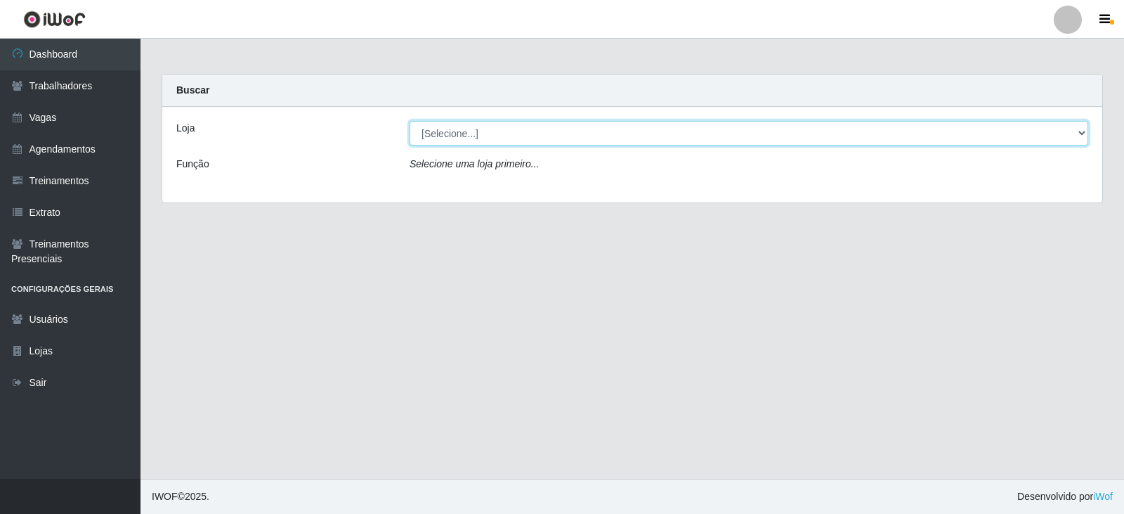
click at [488, 134] on select "[Selecione...] SuperFácil Atacado - Vale do Sol" at bounding box center [749, 133] width 679 height 25
select select "502"
click at [410, 121] on select "[Selecione...] SuperFácil Atacado - Vale do Sol" at bounding box center [749, 133] width 679 height 25
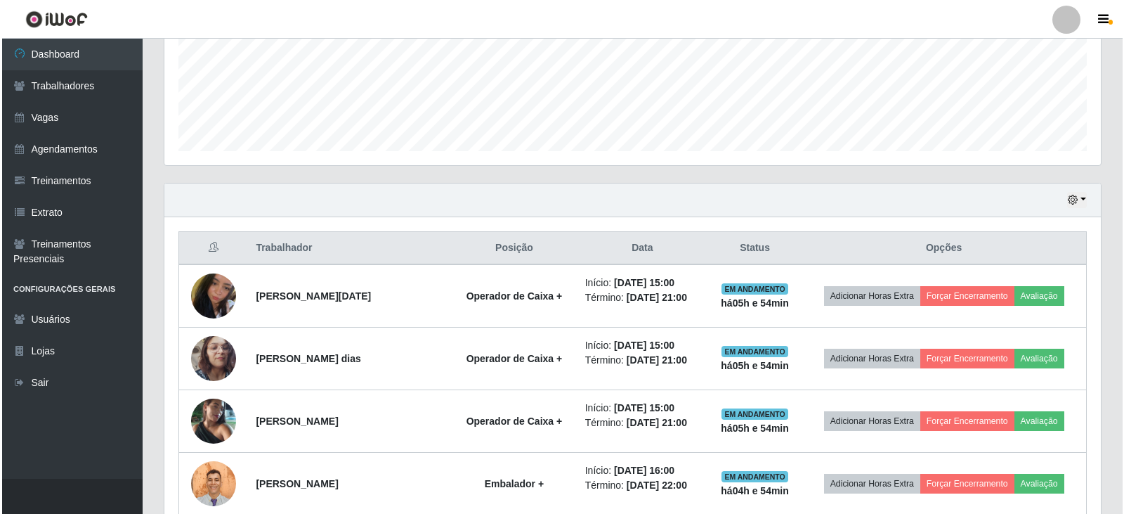
scroll to position [562, 0]
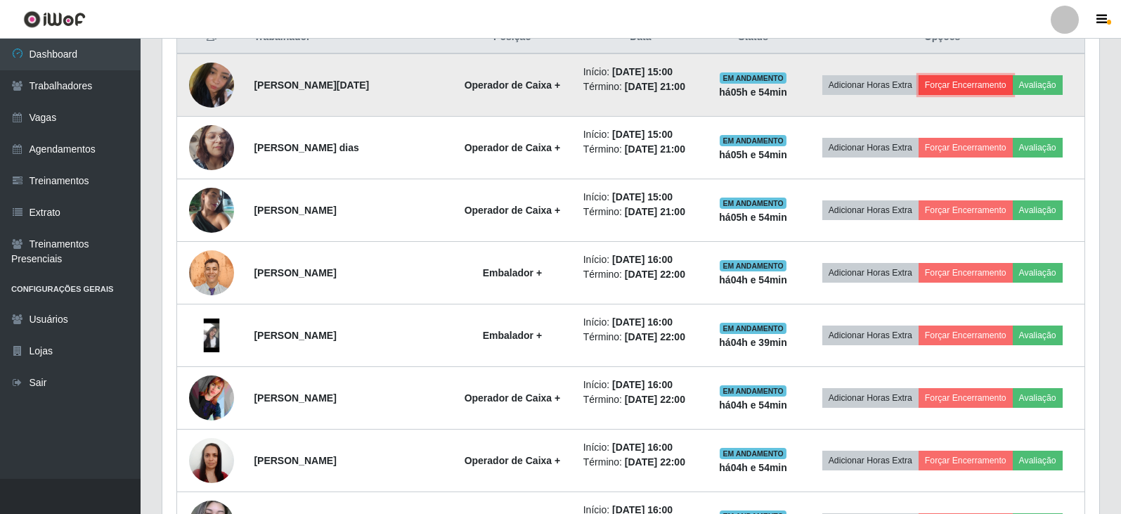
click at [994, 82] on button "Forçar Encerramento" at bounding box center [965, 85] width 94 height 20
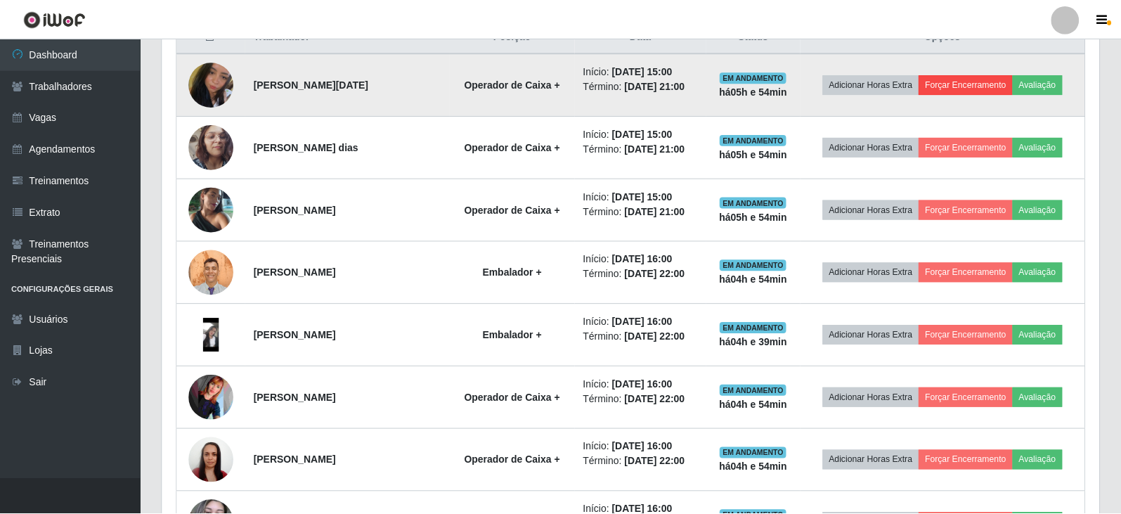
scroll to position [292, 930]
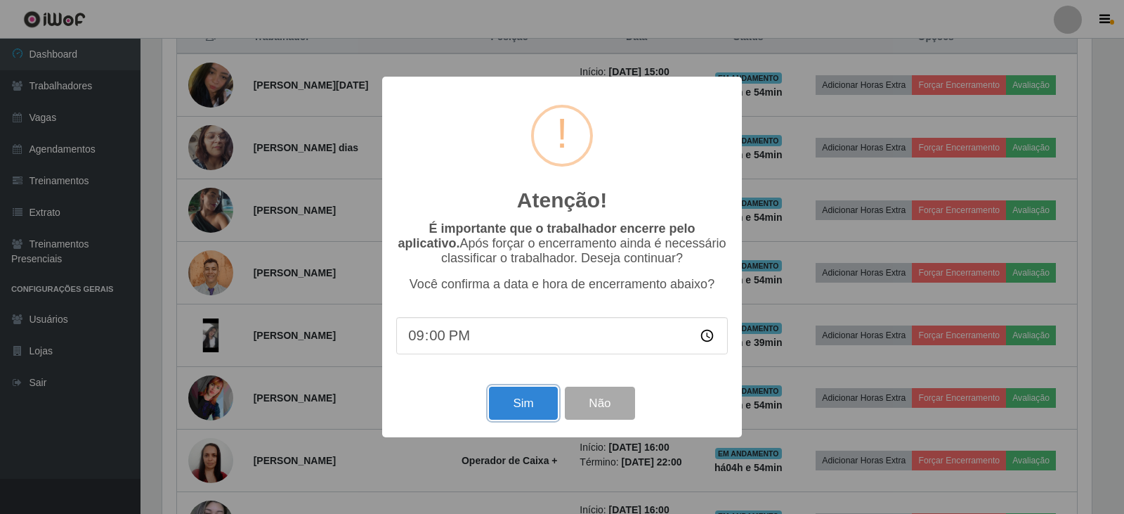
click at [521, 409] on button "Sim" at bounding box center [523, 402] width 68 height 33
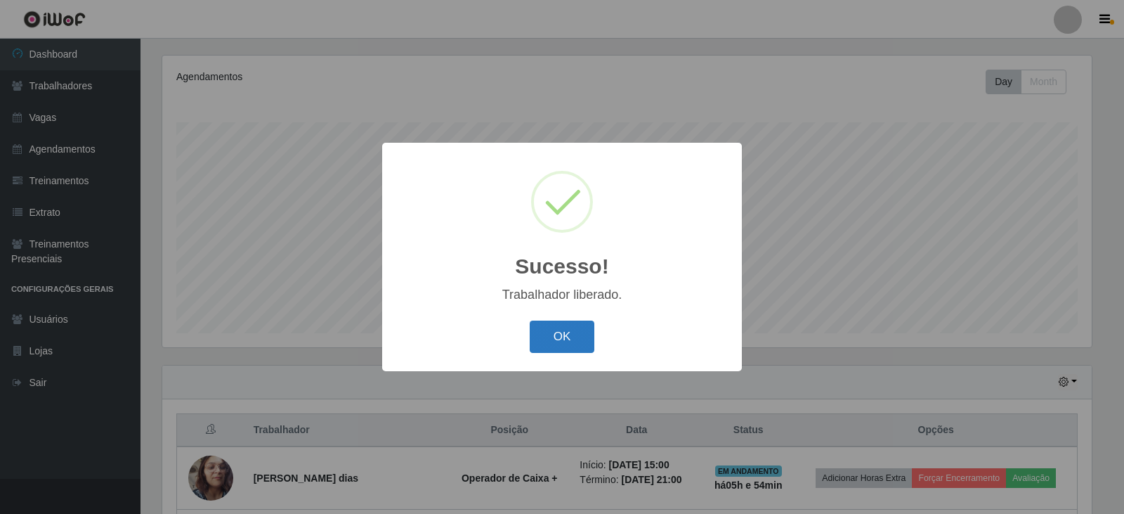
click at [573, 343] on button "OK" at bounding box center [562, 336] width 65 height 33
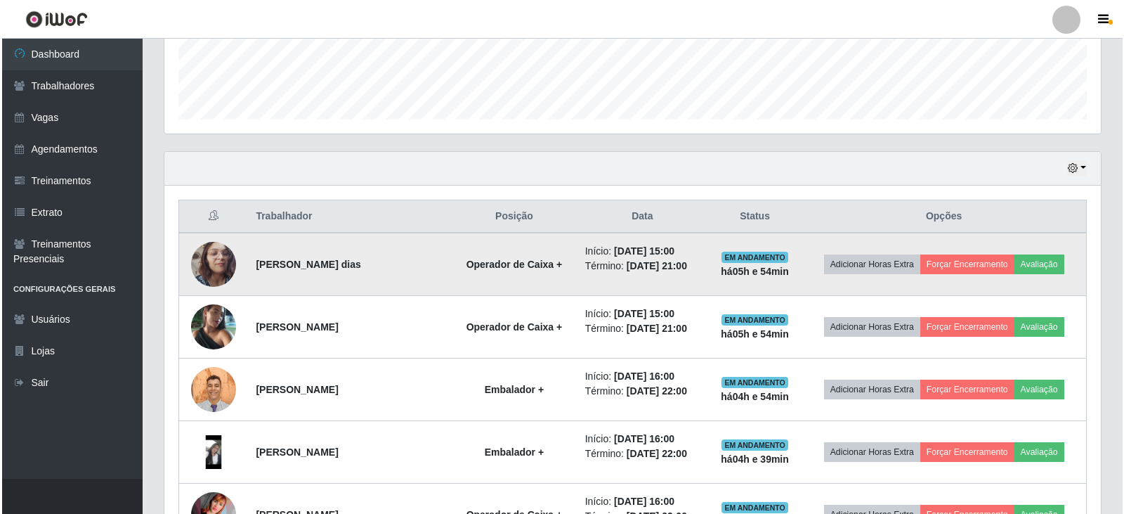
scroll to position [450, 0]
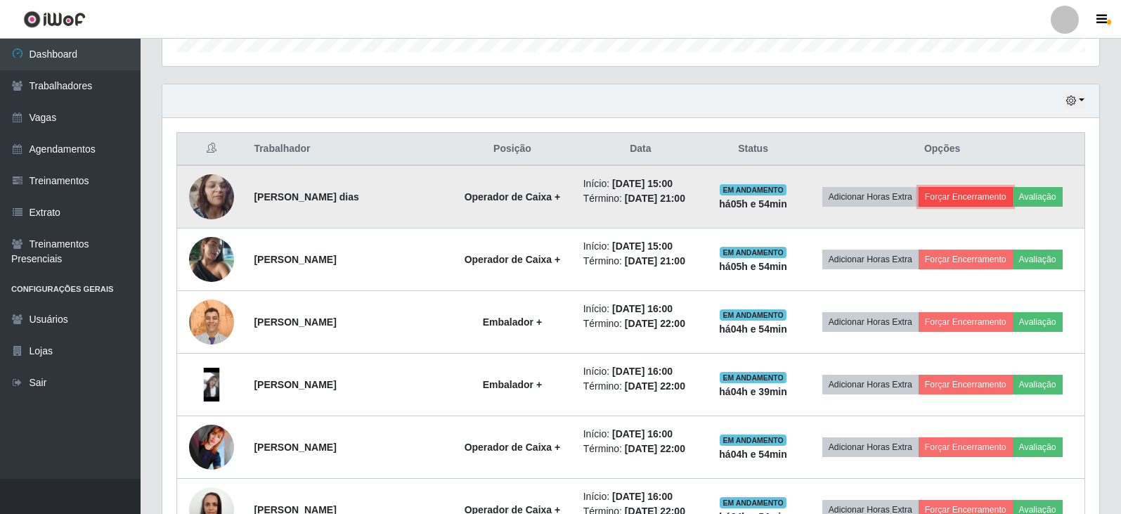
click at [984, 192] on button "Forçar Encerramento" at bounding box center [965, 197] width 94 height 20
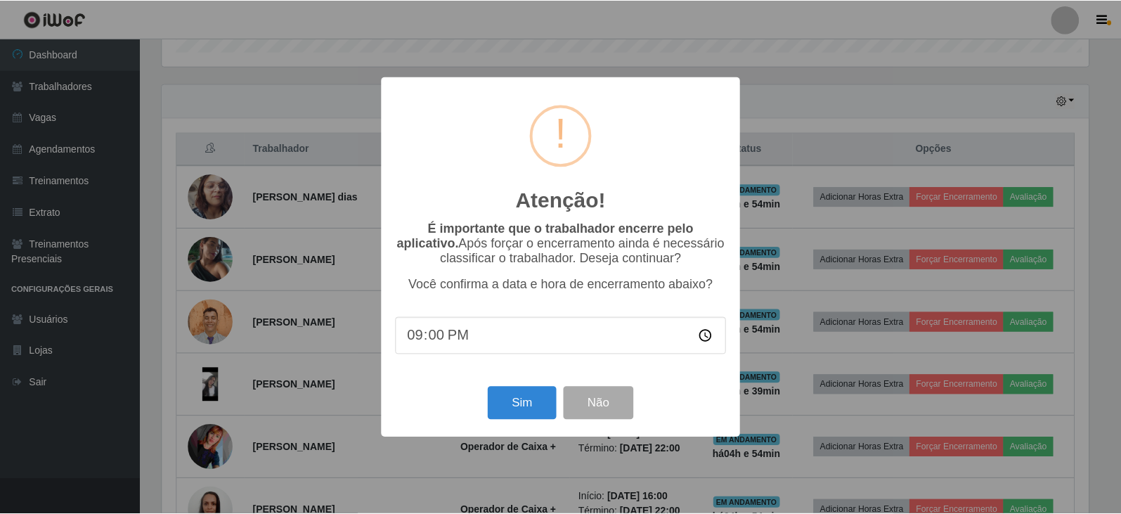
scroll to position [292, 930]
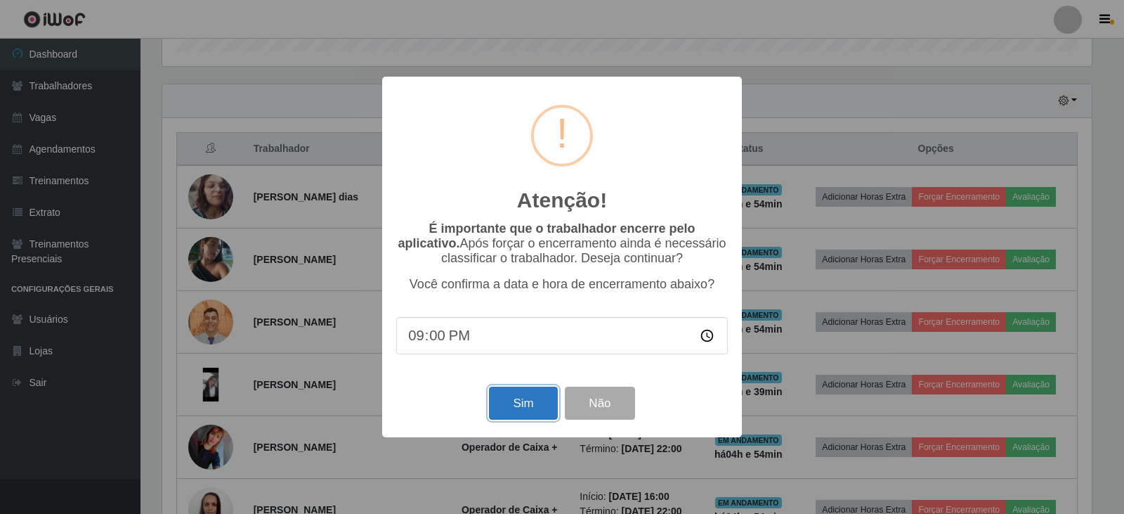
click at [519, 405] on button "Sim" at bounding box center [523, 402] width 68 height 33
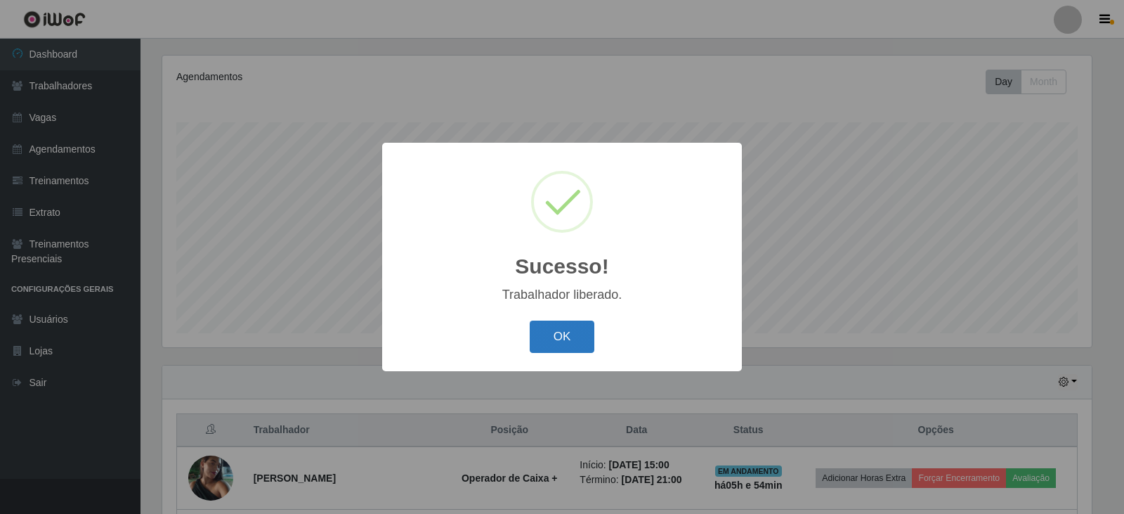
click at [561, 333] on button "OK" at bounding box center [562, 336] width 65 height 33
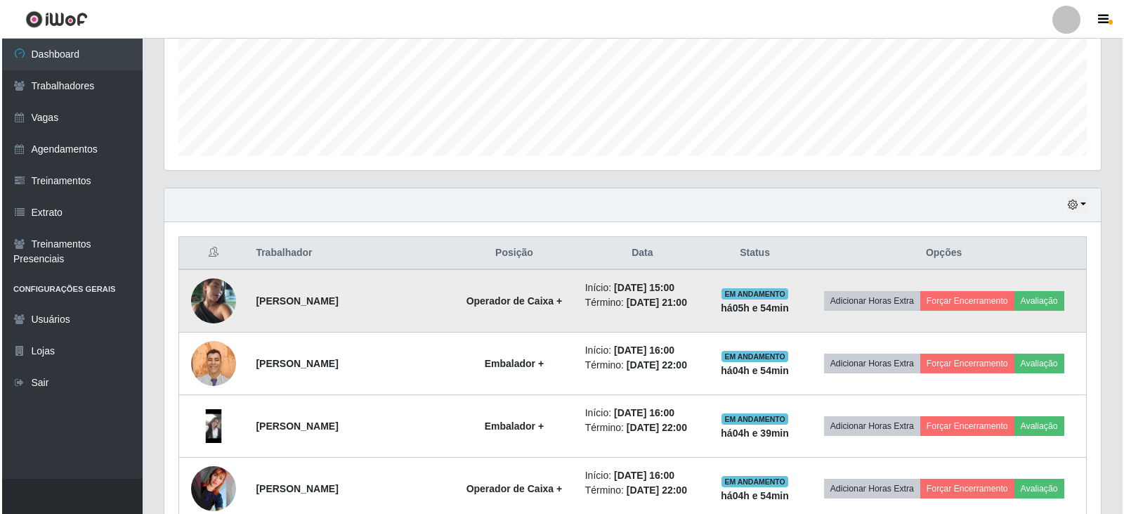
scroll to position [380, 0]
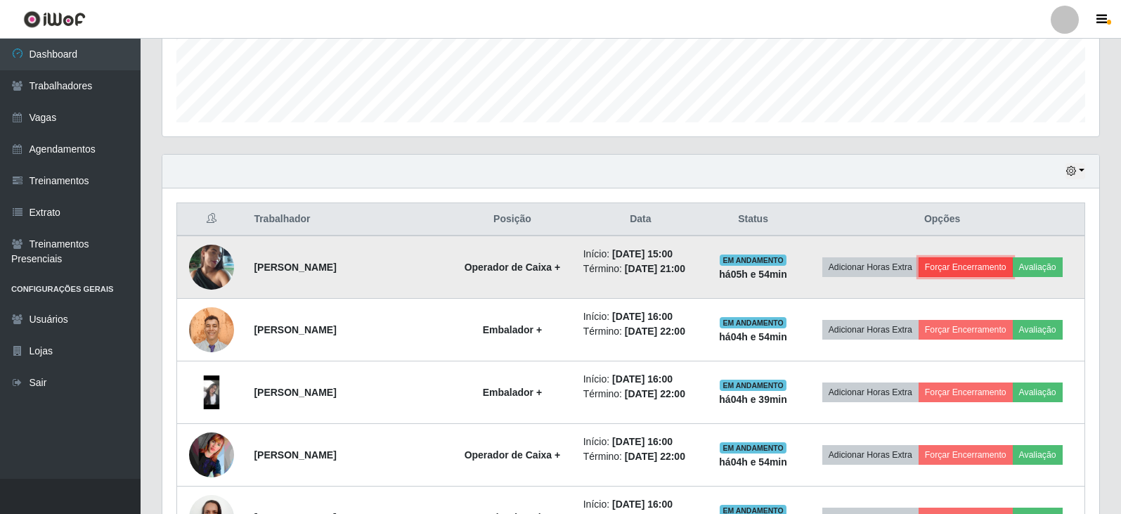
click at [963, 267] on button "Forçar Encerramento" at bounding box center [965, 267] width 94 height 20
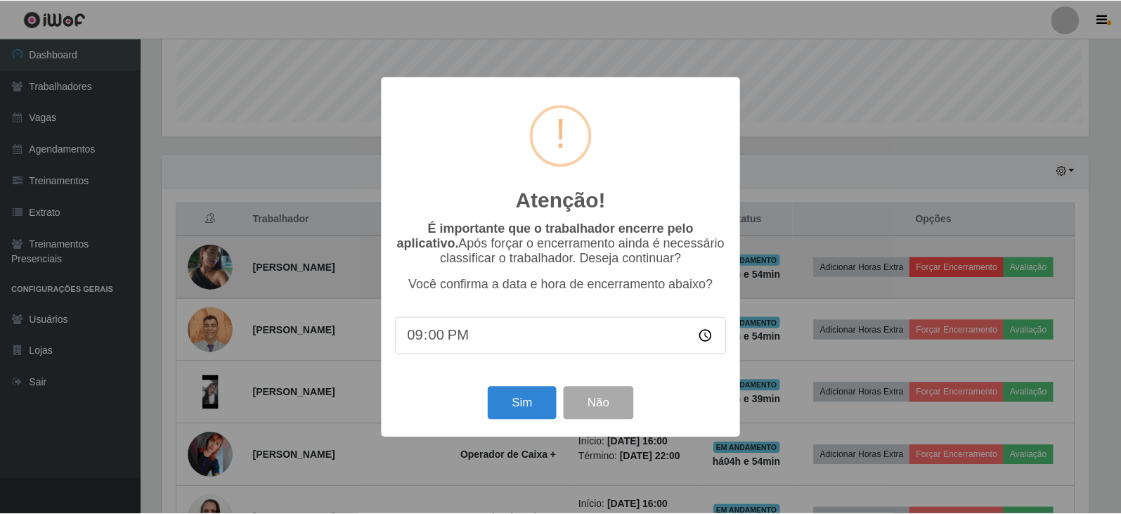
scroll to position [292, 930]
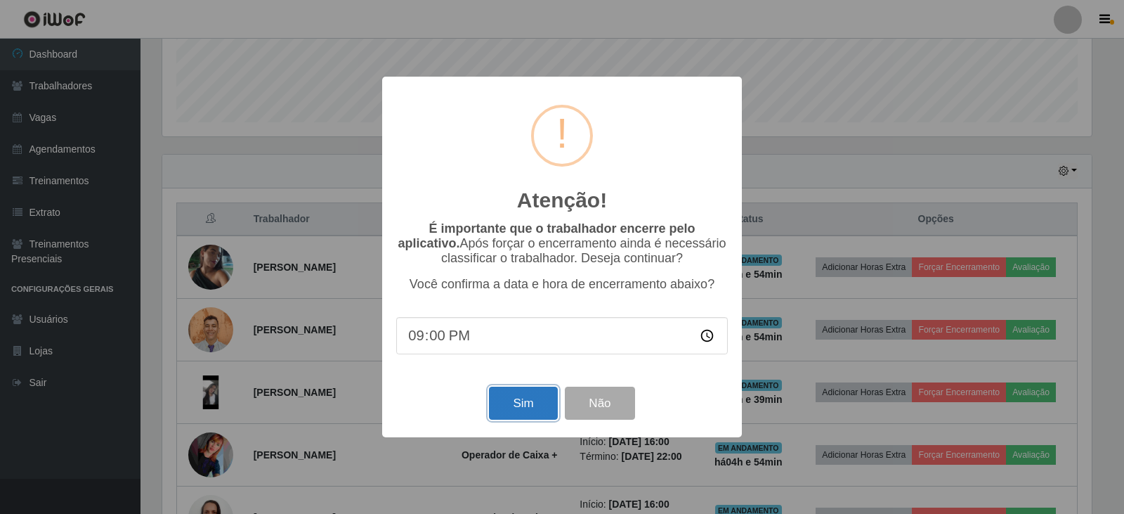
click at [529, 399] on button "Sim" at bounding box center [523, 402] width 68 height 33
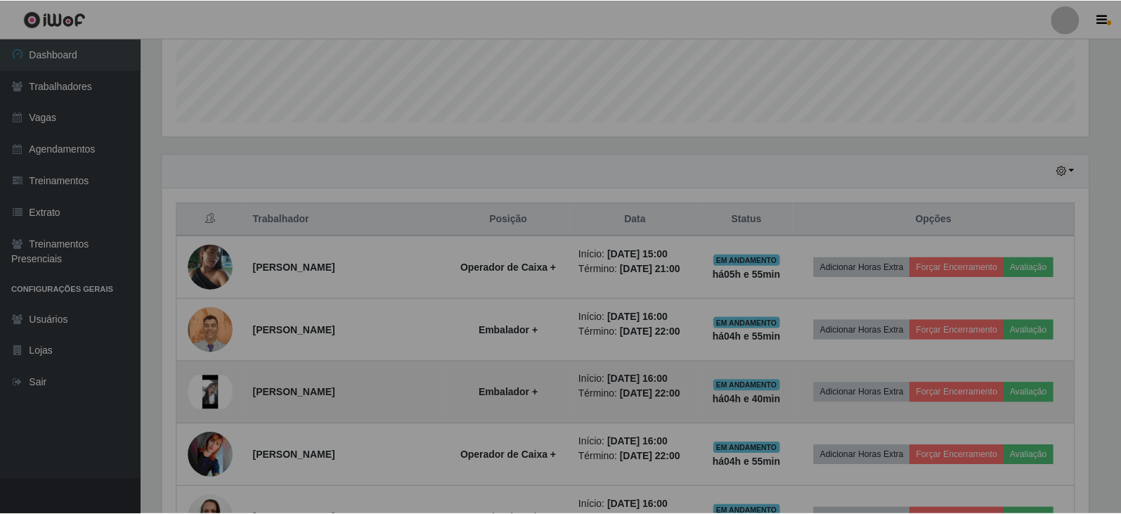
scroll to position [0, 0]
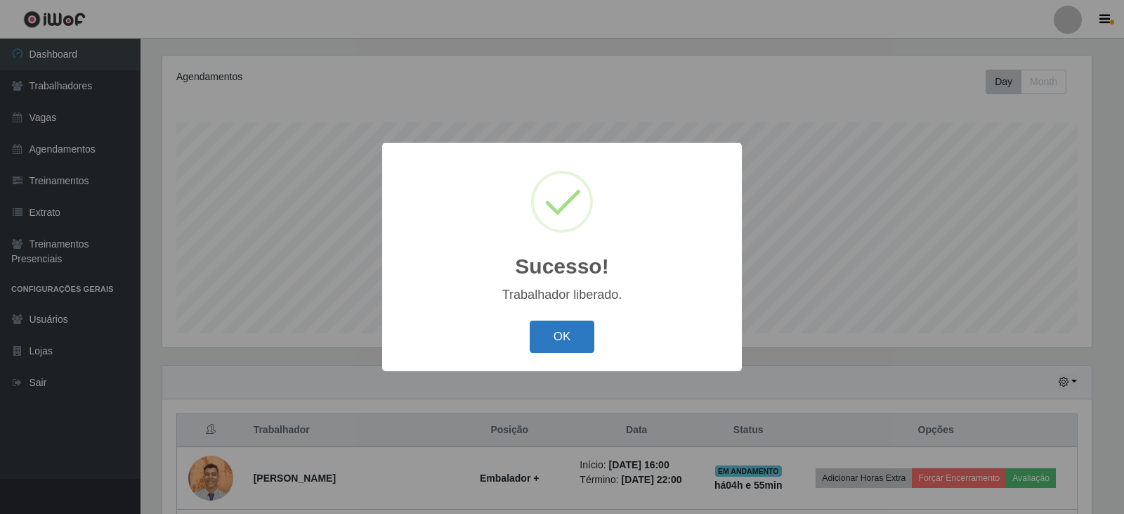
click at [568, 334] on button "OK" at bounding box center [562, 336] width 65 height 33
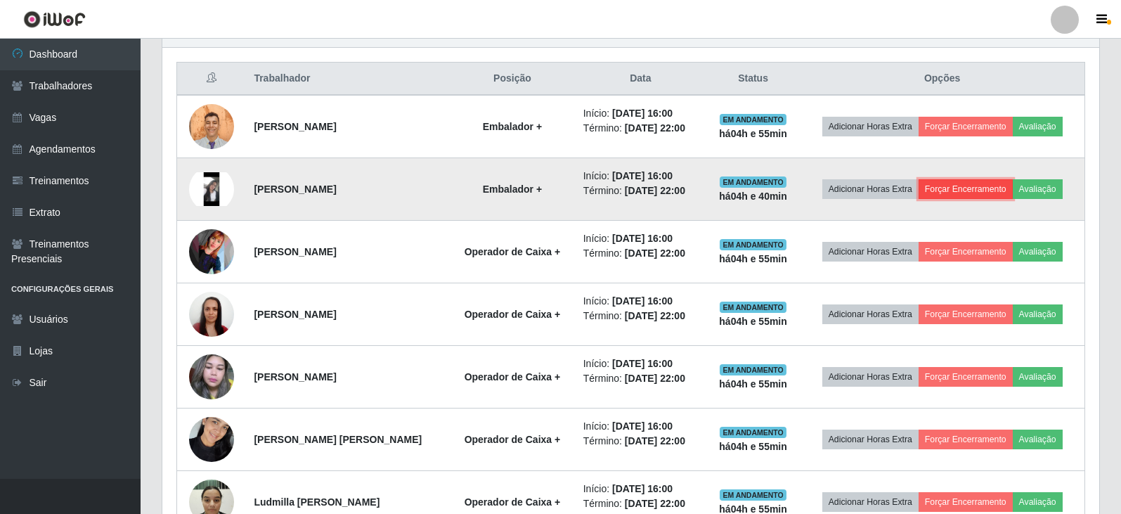
click at [972, 193] on button "Forçar Encerramento" at bounding box center [965, 189] width 94 height 20
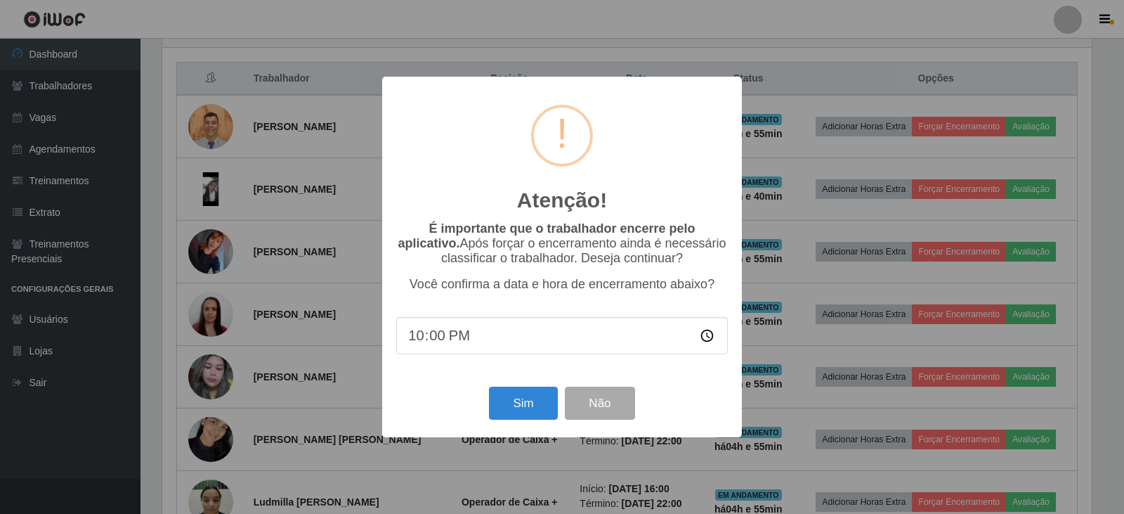
click at [421, 339] on input "22:00" at bounding box center [562, 335] width 332 height 37
type input "21:00"
click at [542, 415] on button "Sim" at bounding box center [523, 402] width 68 height 33
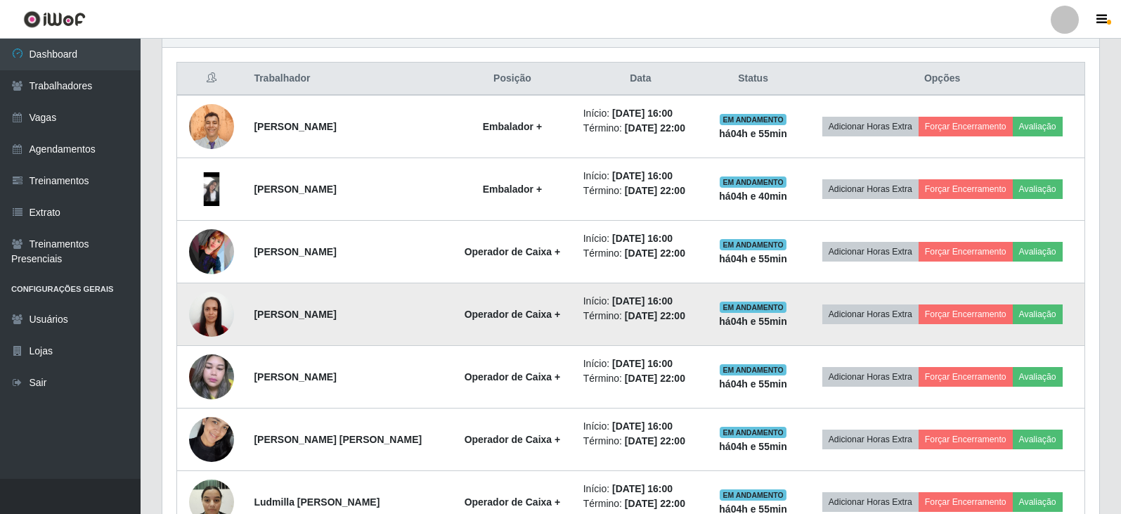
scroll to position [292, 930]
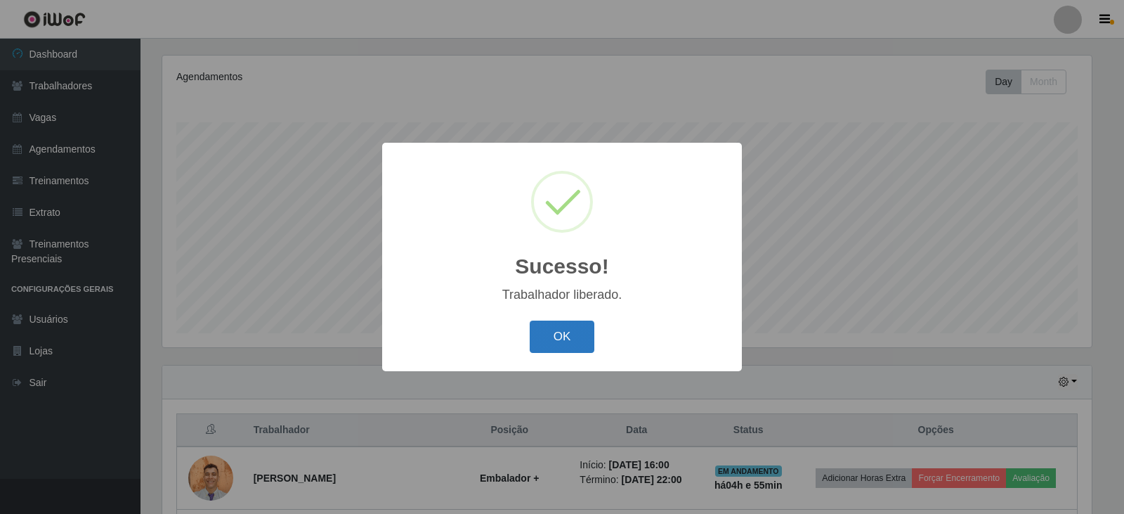
click at [547, 344] on button "OK" at bounding box center [562, 336] width 65 height 33
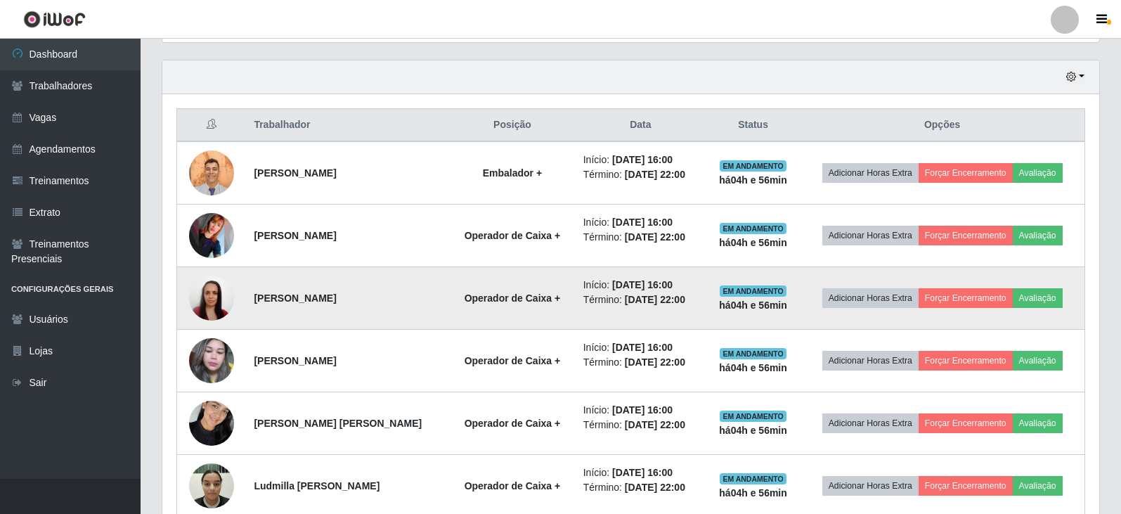
scroll to position [545, 0]
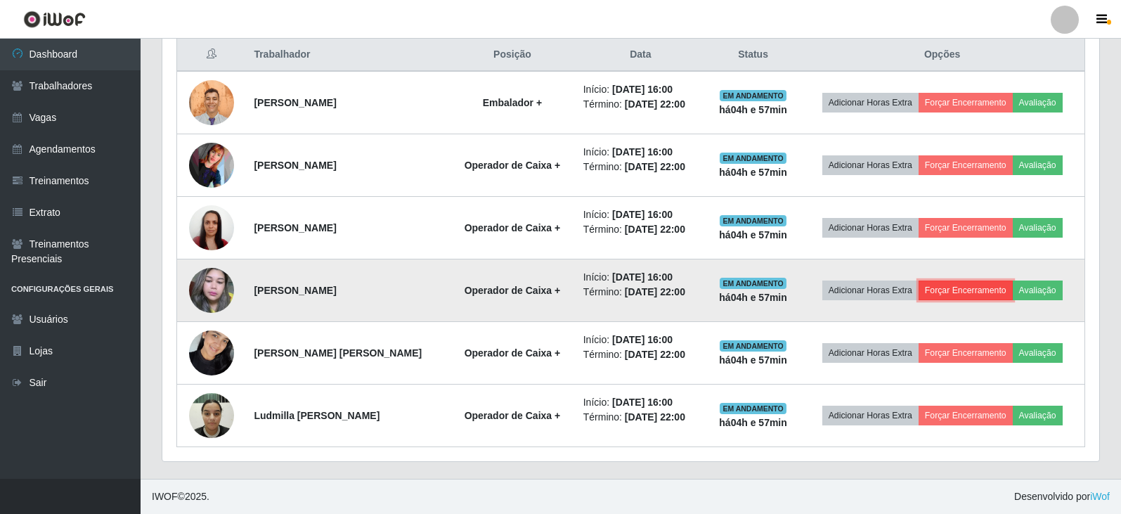
click at [943, 291] on button "Forçar Encerramento" at bounding box center [965, 290] width 94 height 20
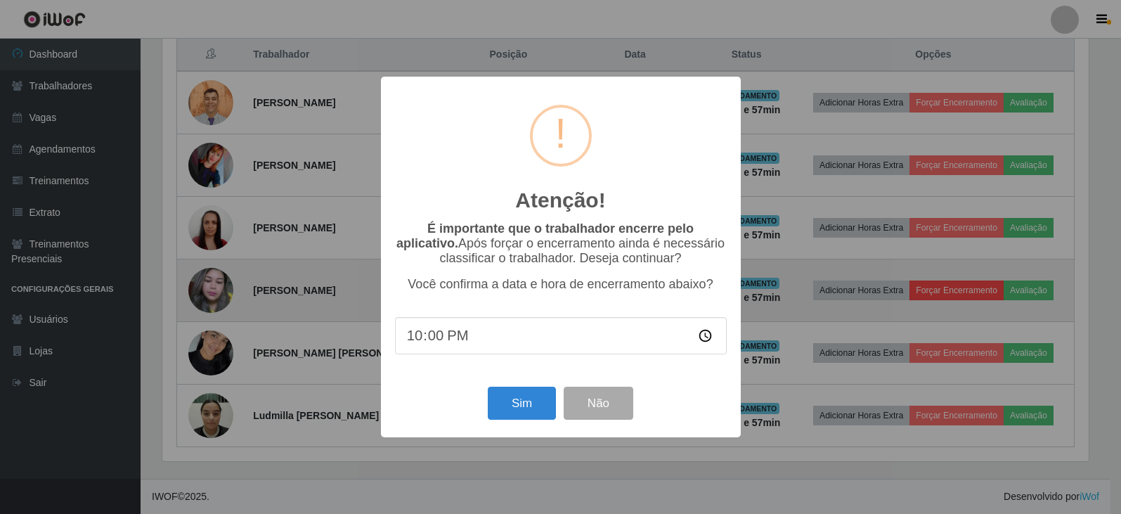
scroll to position [292, 930]
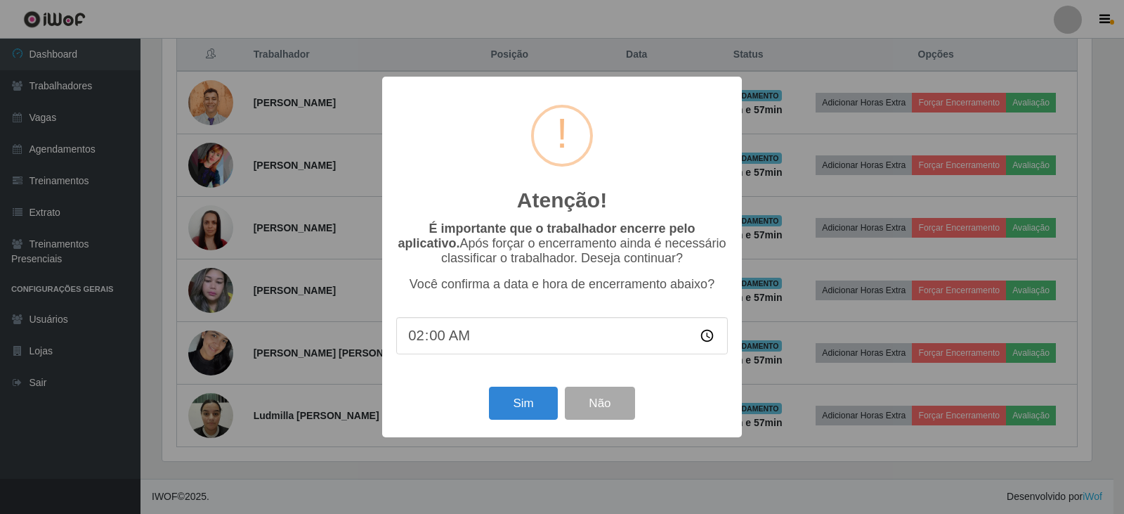
type input "21:00"
click at [520, 419] on button "Sim" at bounding box center [523, 402] width 68 height 33
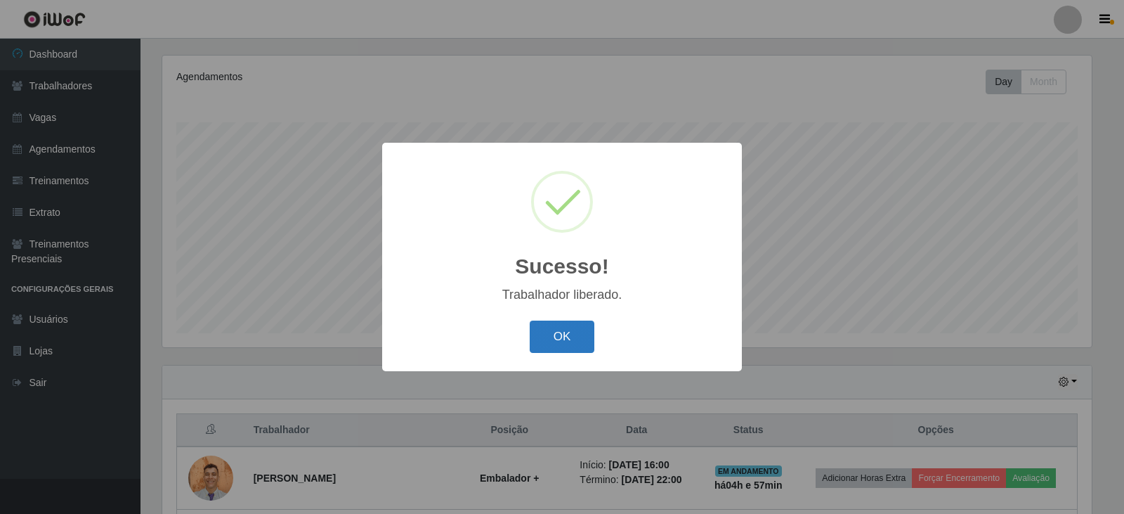
click at [556, 345] on button "OK" at bounding box center [562, 336] width 65 height 33
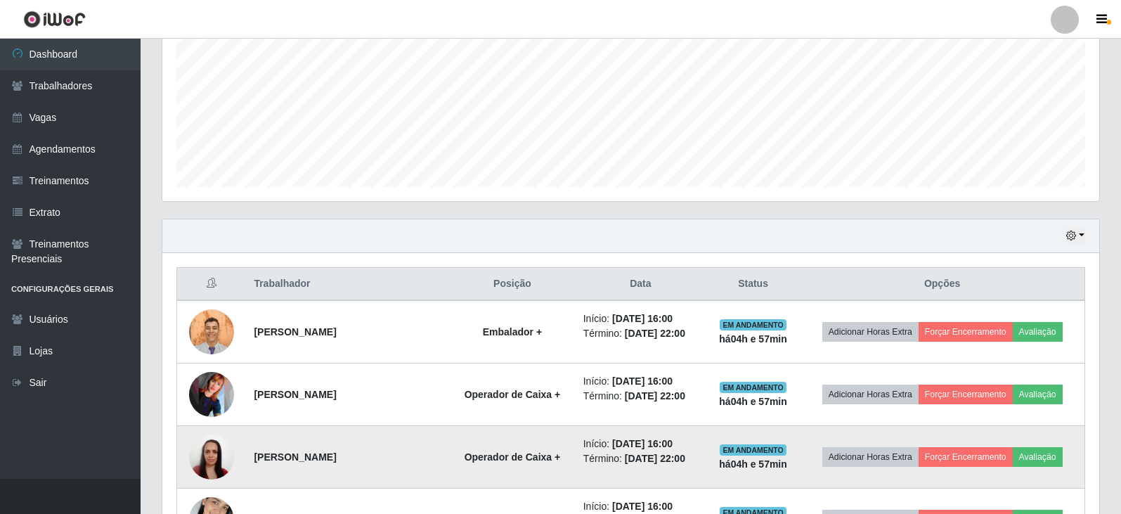
scroll to position [482, 0]
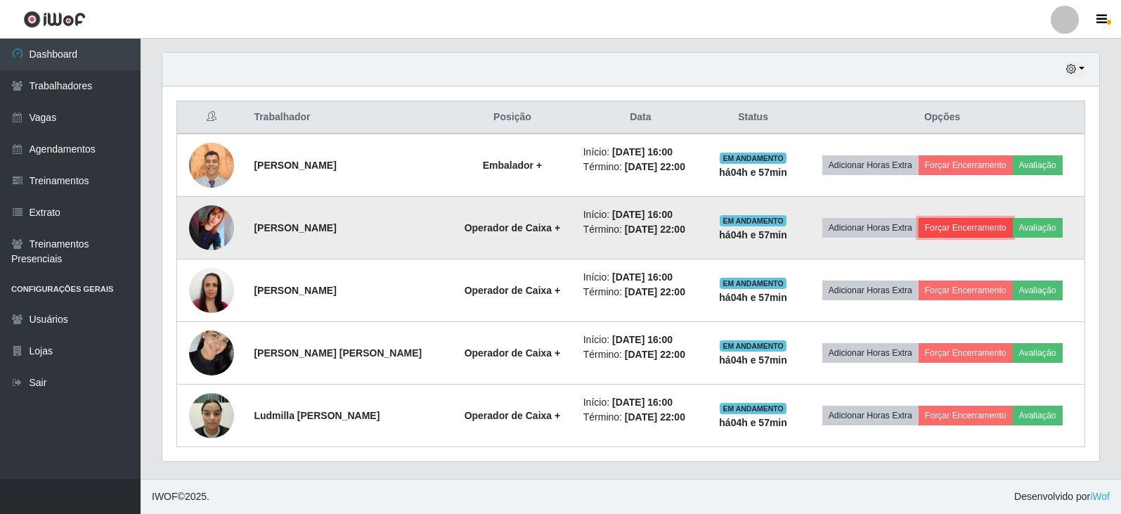
click at [958, 226] on button "Forçar Encerramento" at bounding box center [965, 228] width 94 height 20
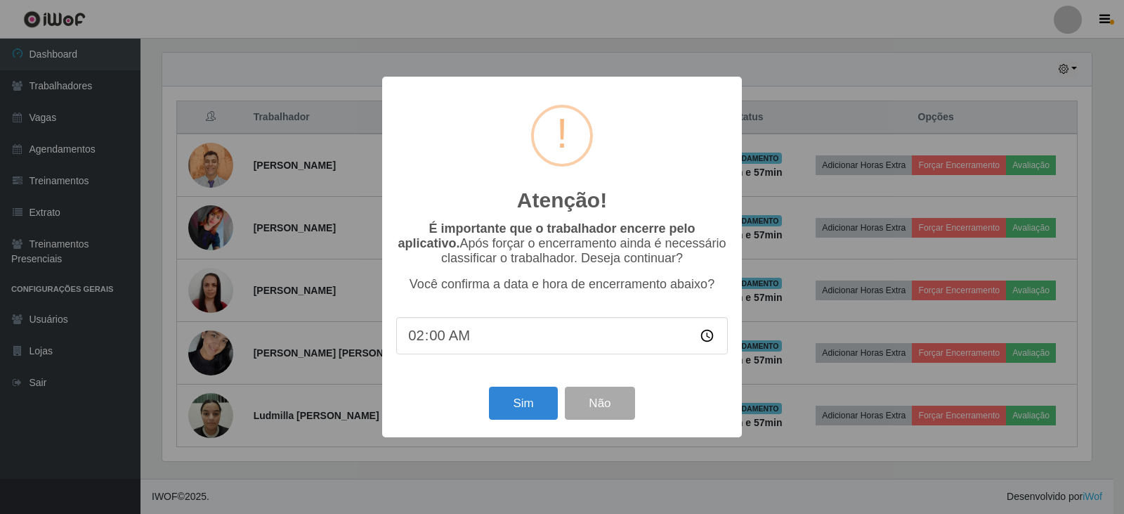
type input "21:00"
click at [538, 402] on button "Sim" at bounding box center [523, 402] width 68 height 33
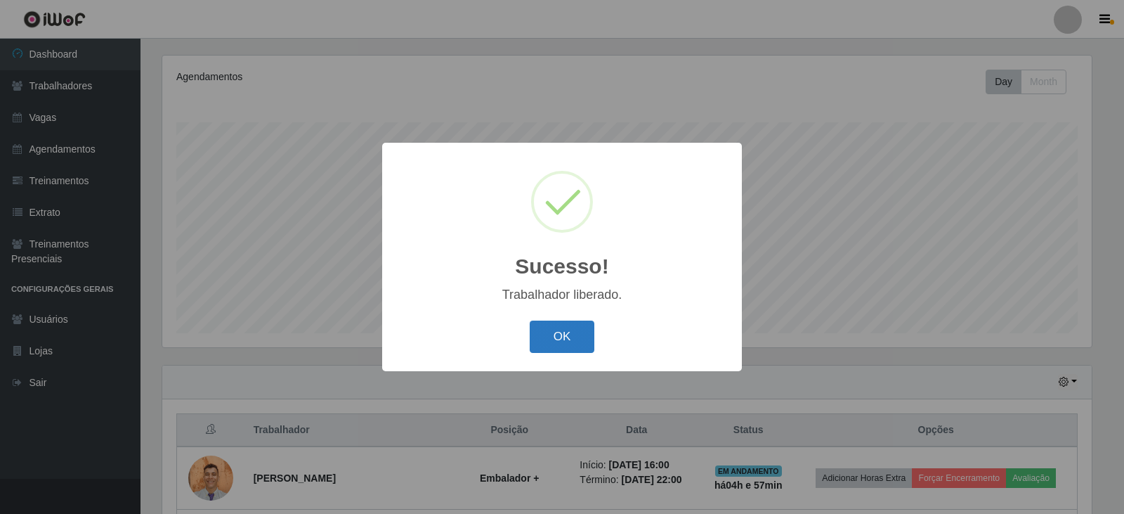
click at [549, 333] on button "OK" at bounding box center [562, 336] width 65 height 33
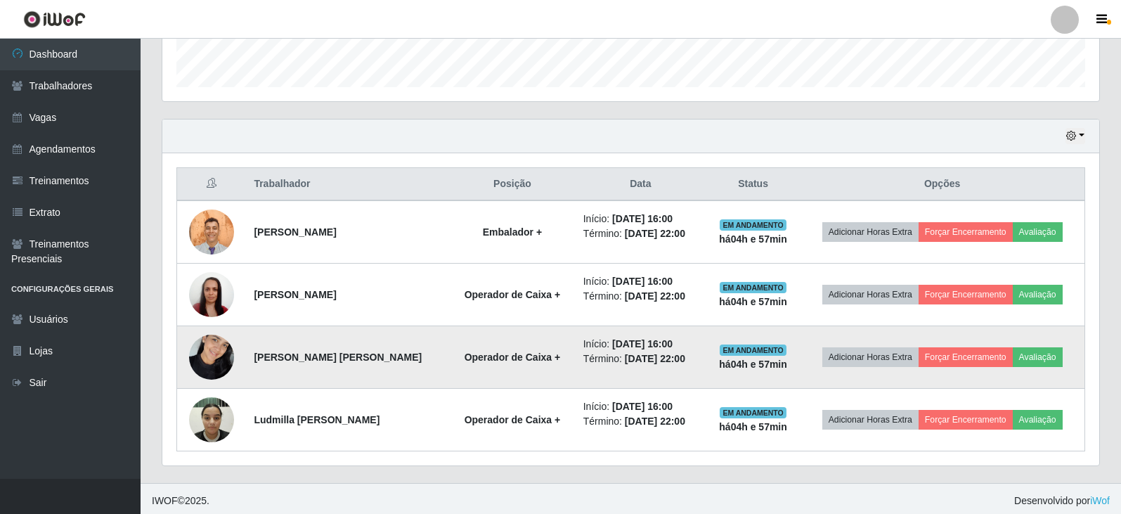
scroll to position [419, 0]
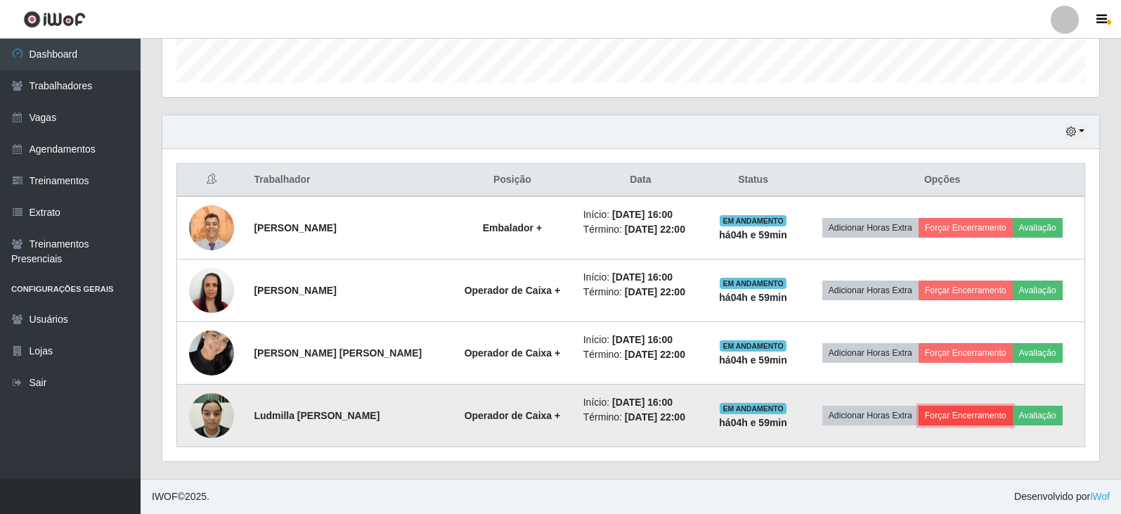
click at [963, 417] on button "Forçar Encerramento" at bounding box center [965, 415] width 94 height 20
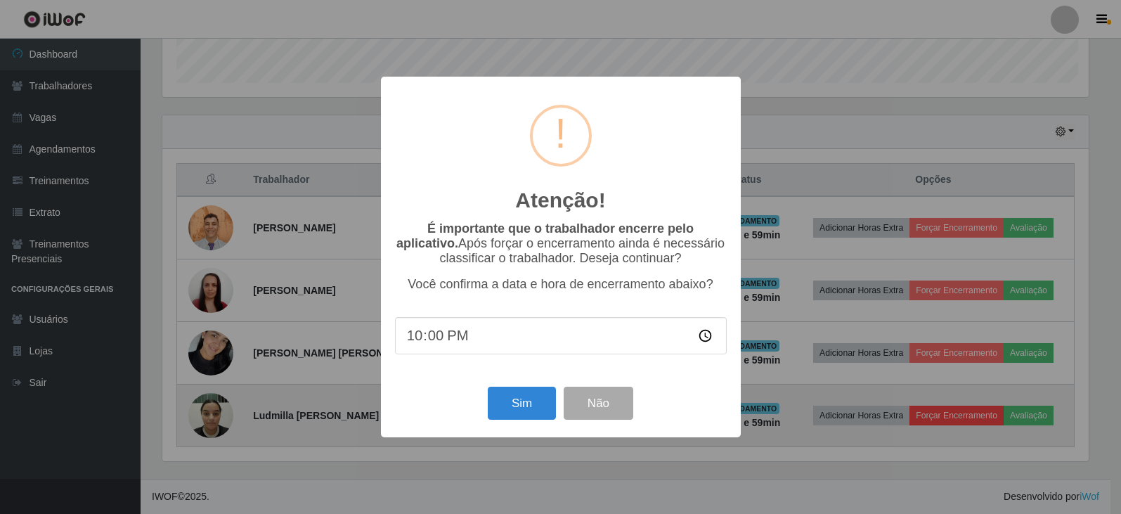
scroll to position [292, 930]
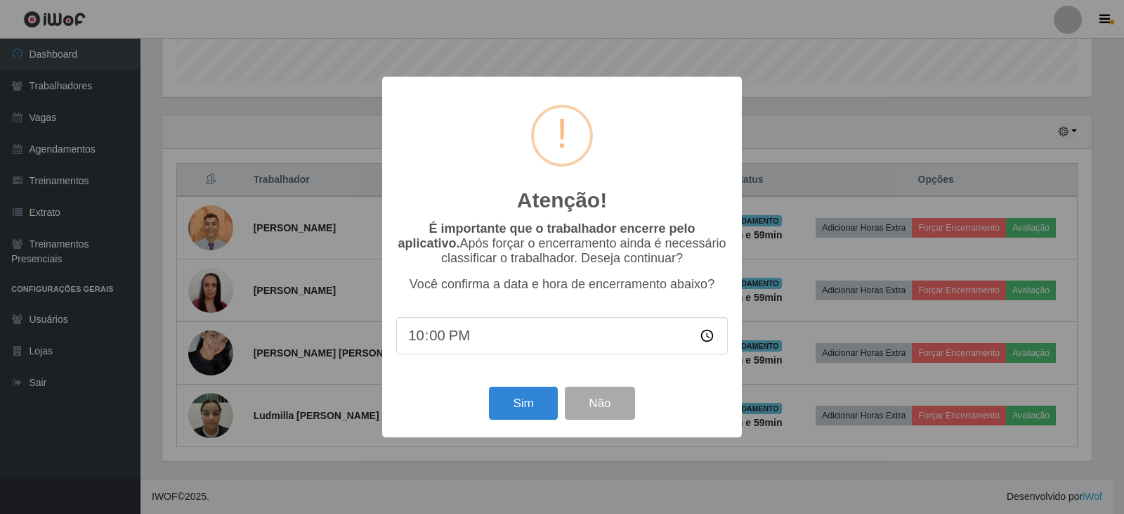
click at [454, 341] on input "22:00" at bounding box center [562, 335] width 332 height 37
click at [412, 334] on input "20:00" at bounding box center [562, 335] width 332 height 37
type input "21:00"
click at [515, 411] on button "Sim" at bounding box center [523, 402] width 68 height 33
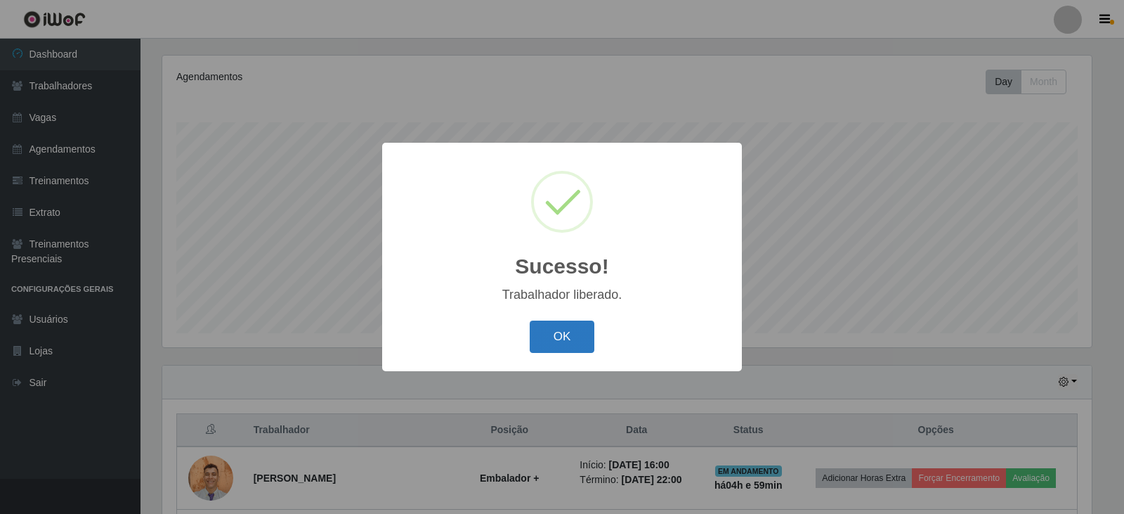
click at [562, 330] on button "OK" at bounding box center [562, 336] width 65 height 33
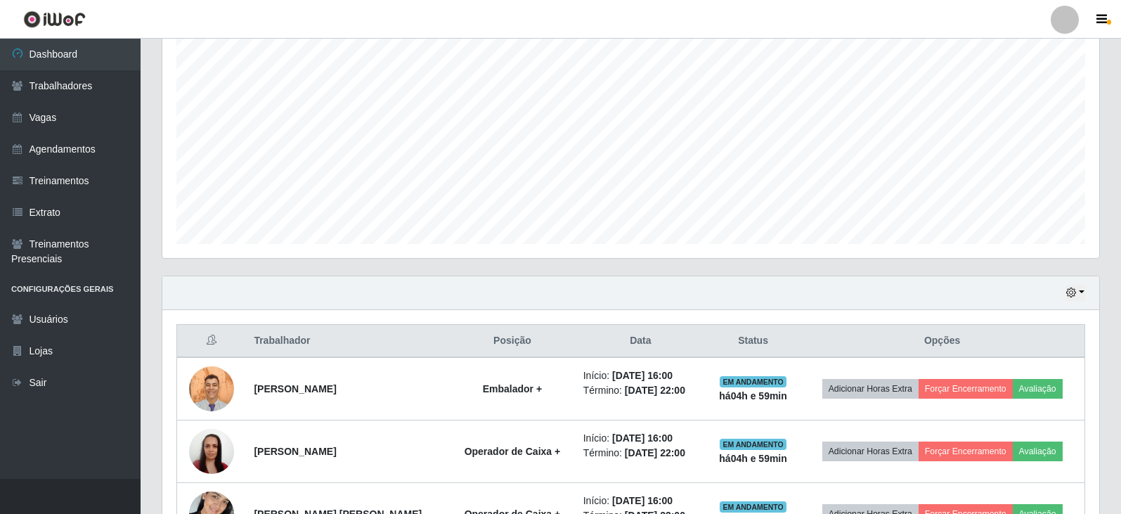
scroll to position [357, 0]
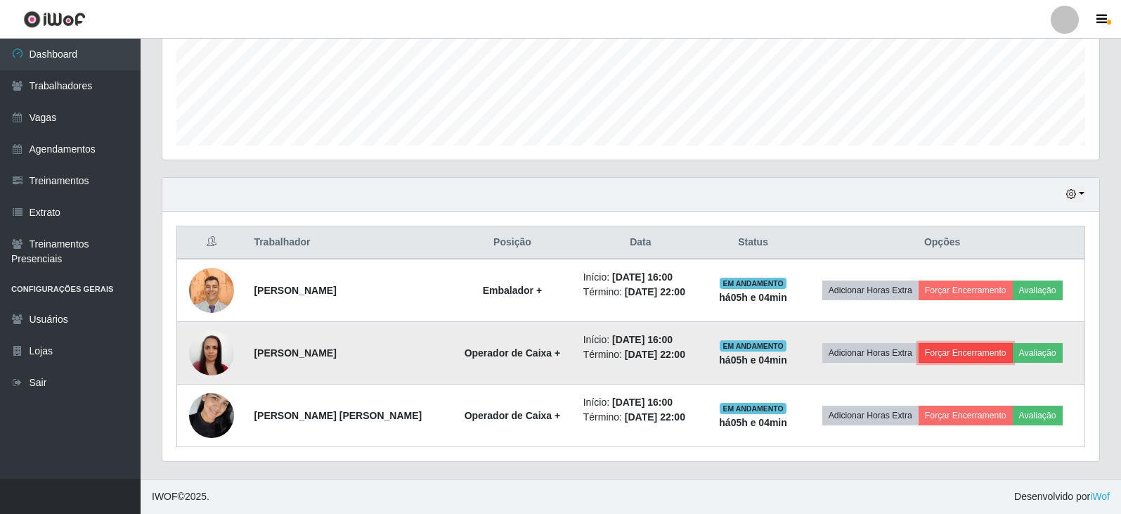
click at [965, 357] on button "Forçar Encerramento" at bounding box center [965, 353] width 94 height 20
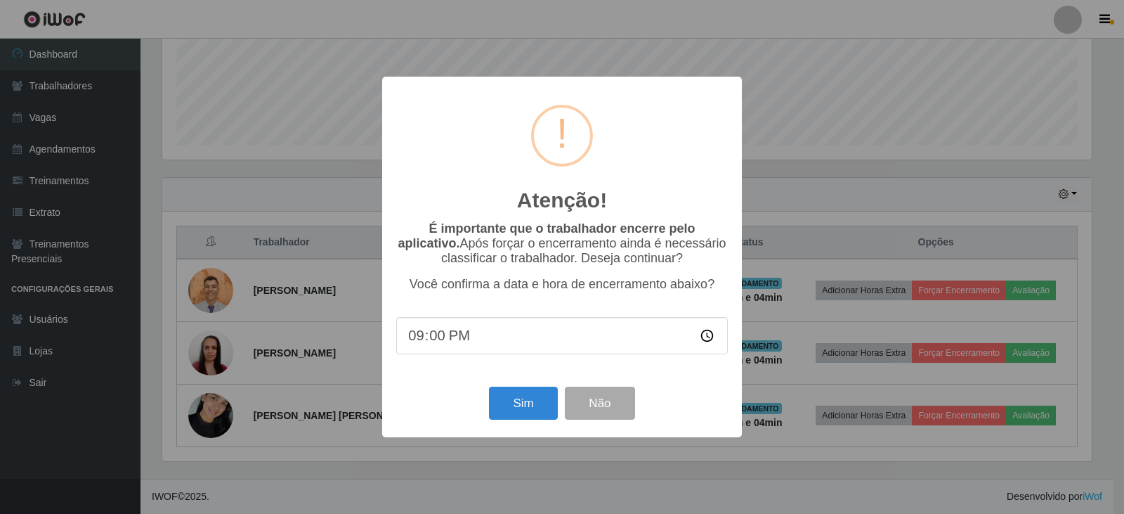
type input "21:05"
click at [526, 414] on button "Sim" at bounding box center [523, 402] width 68 height 33
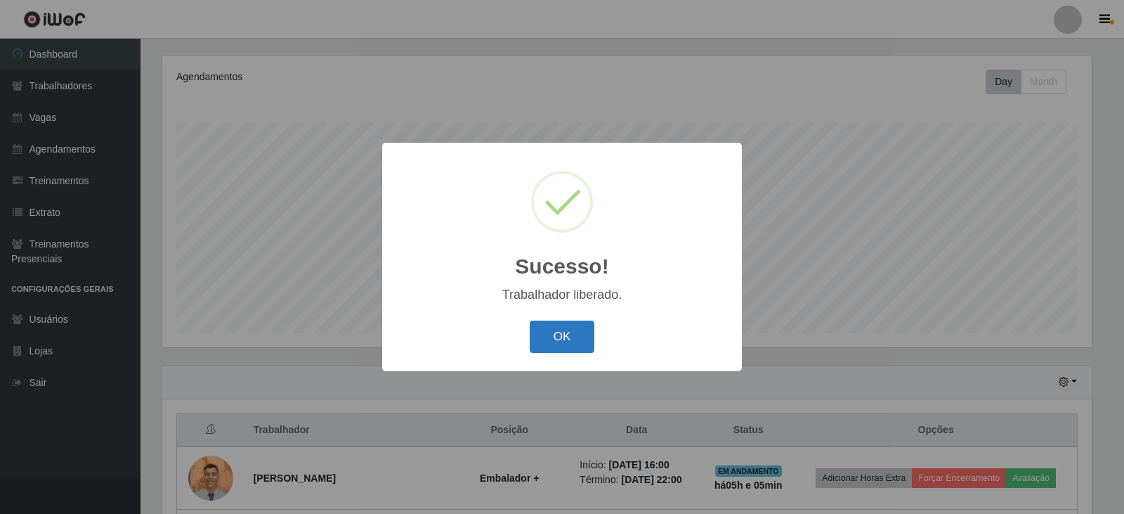
click at [562, 346] on button "OK" at bounding box center [562, 336] width 65 height 33
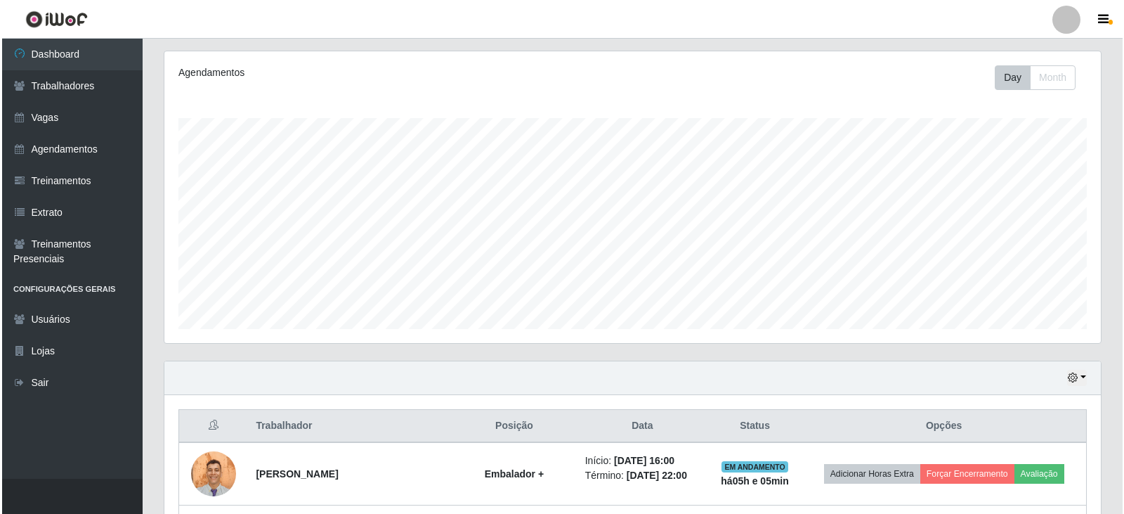
scroll to position [294, 0]
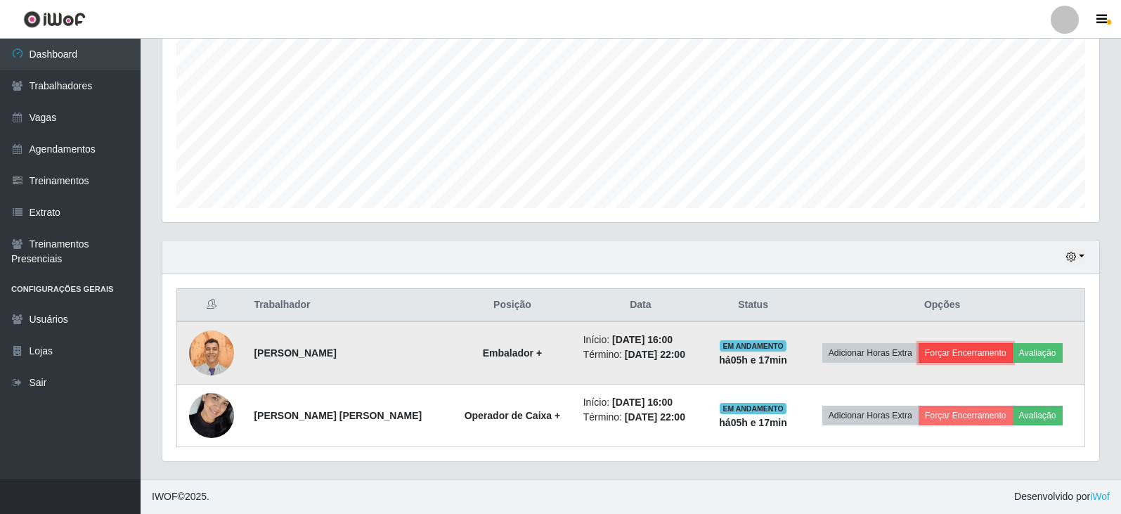
click at [971, 350] on button "Forçar Encerramento" at bounding box center [965, 353] width 94 height 20
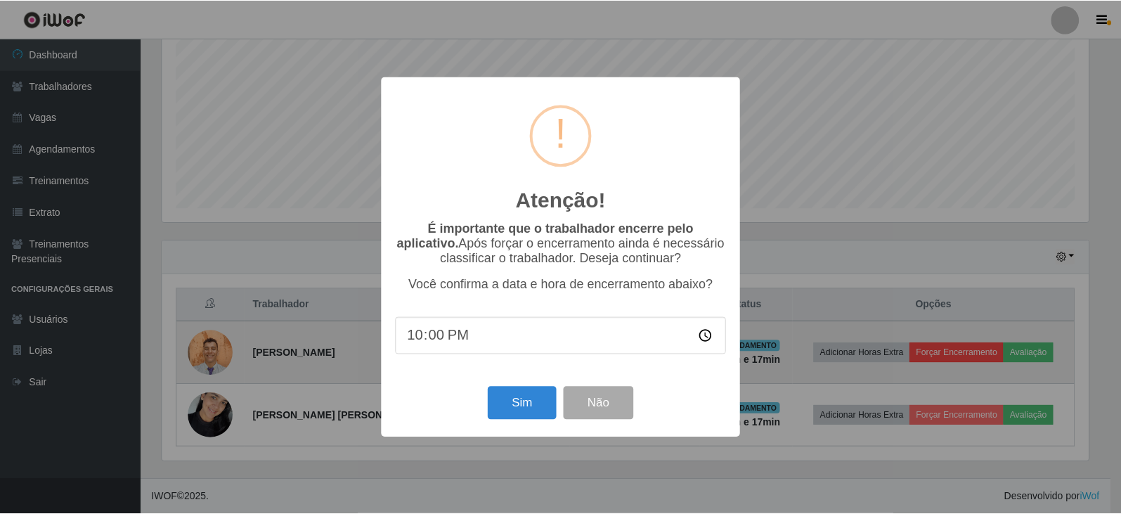
scroll to position [292, 930]
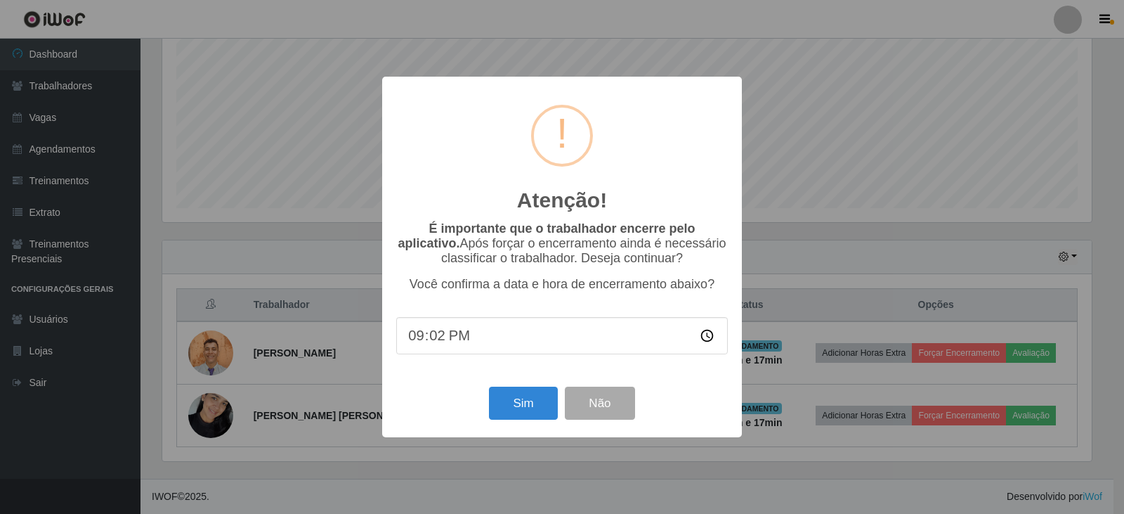
type input "21:20"
click at [528, 419] on button "Sim" at bounding box center [523, 402] width 68 height 33
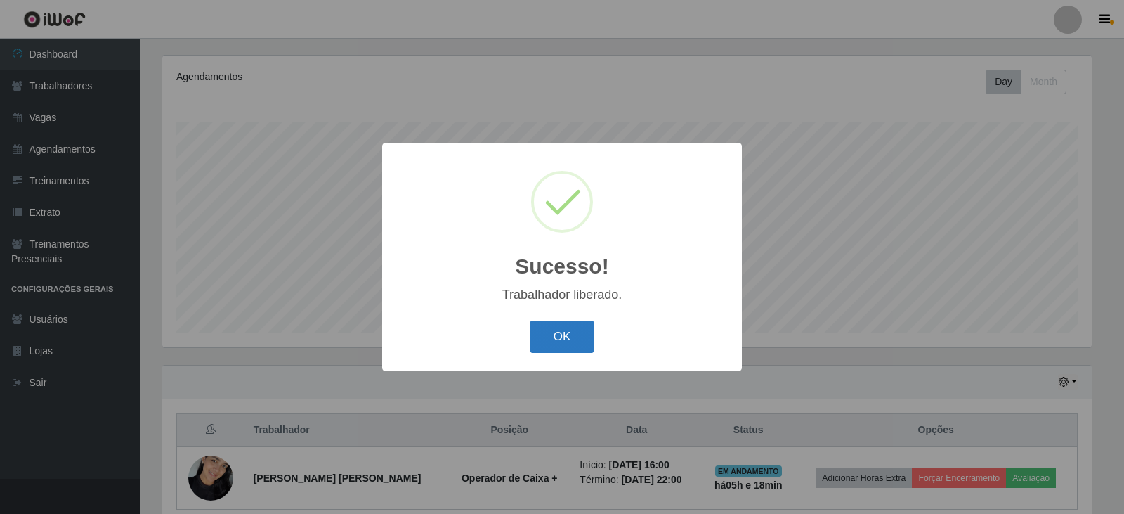
click at [572, 339] on button "OK" at bounding box center [562, 336] width 65 height 33
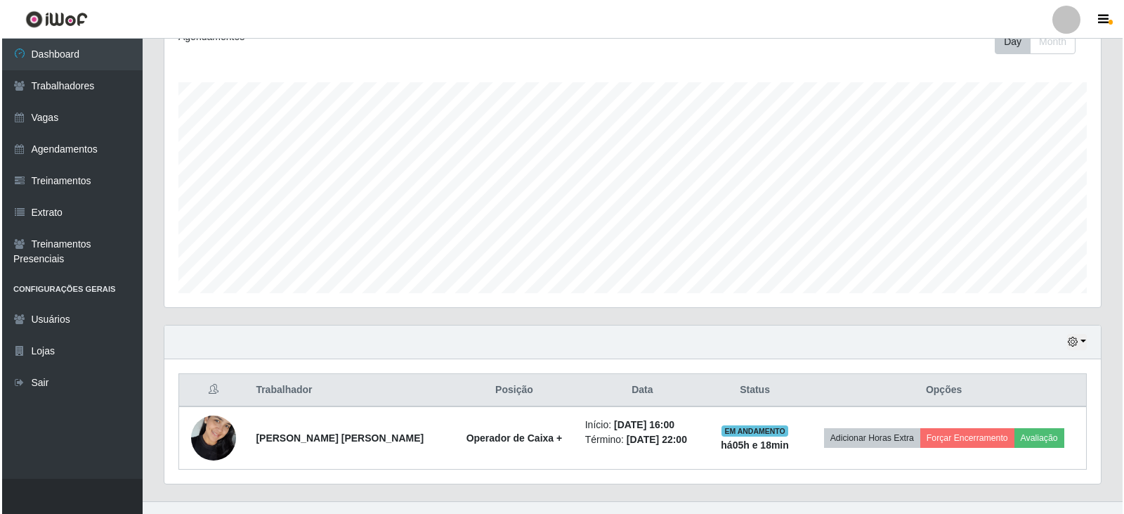
scroll to position [232, 0]
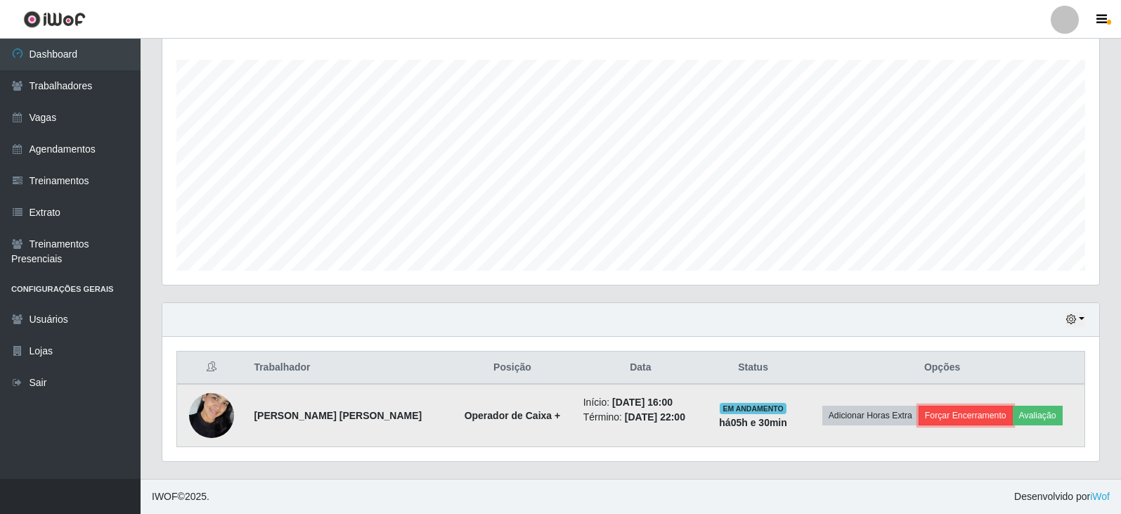
click at [953, 417] on button "Forçar Encerramento" at bounding box center [965, 415] width 94 height 20
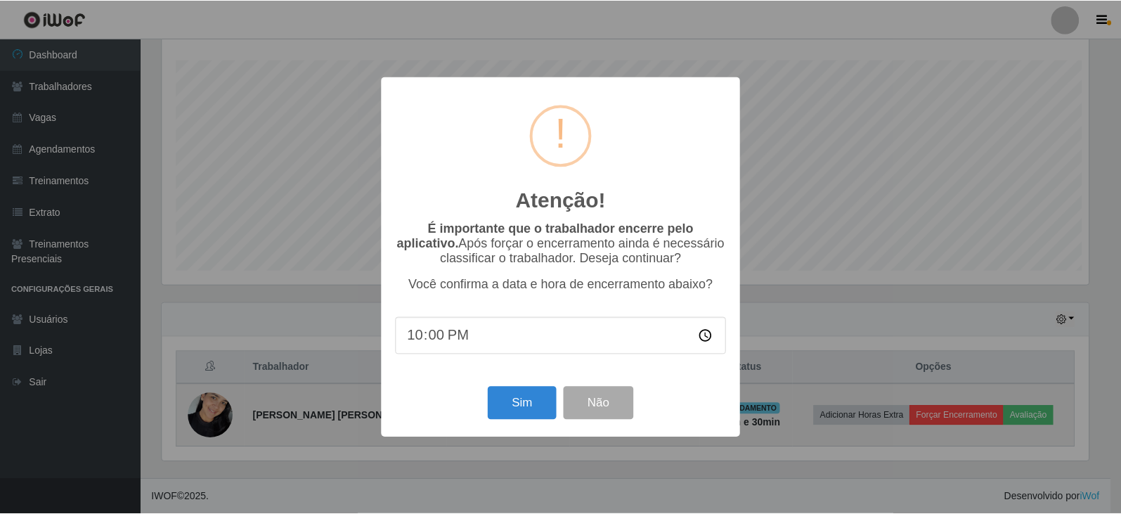
scroll to position [292, 930]
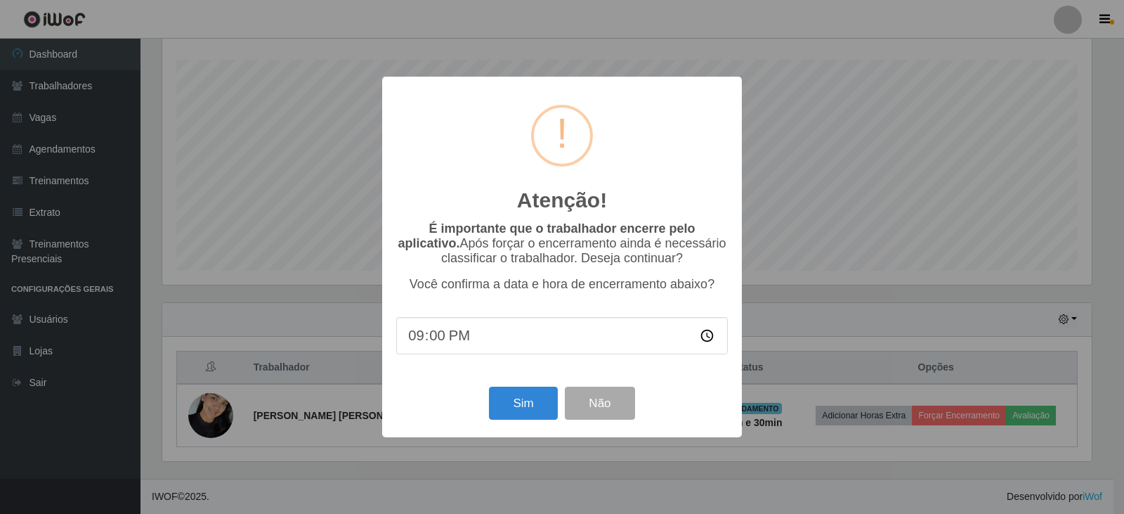
click at [411, 337] on input "21:00" at bounding box center [562, 335] width 332 height 37
click at [435, 345] on input "21:00" at bounding box center [562, 335] width 332 height 37
type input "21:30"
click at [526, 408] on button "Sim" at bounding box center [523, 402] width 68 height 33
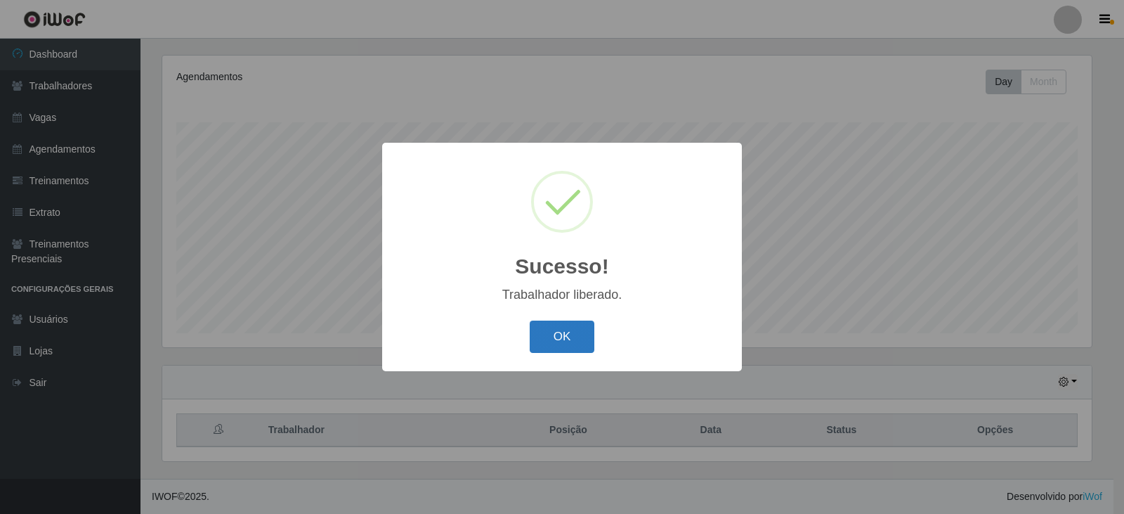
click at [577, 342] on button "OK" at bounding box center [562, 336] width 65 height 33
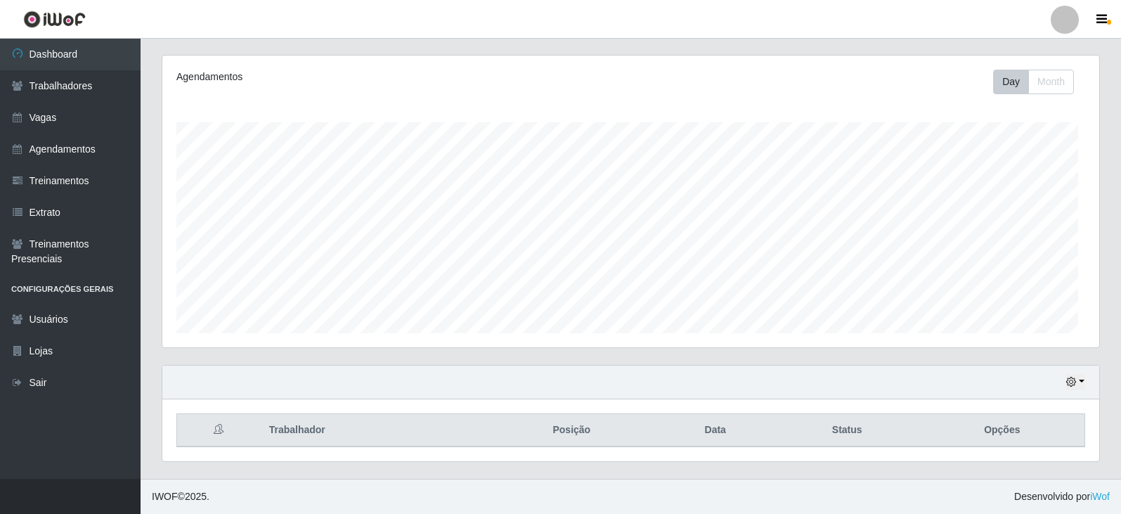
scroll to position [292, 937]
